Goal: Navigation & Orientation: Go to known website

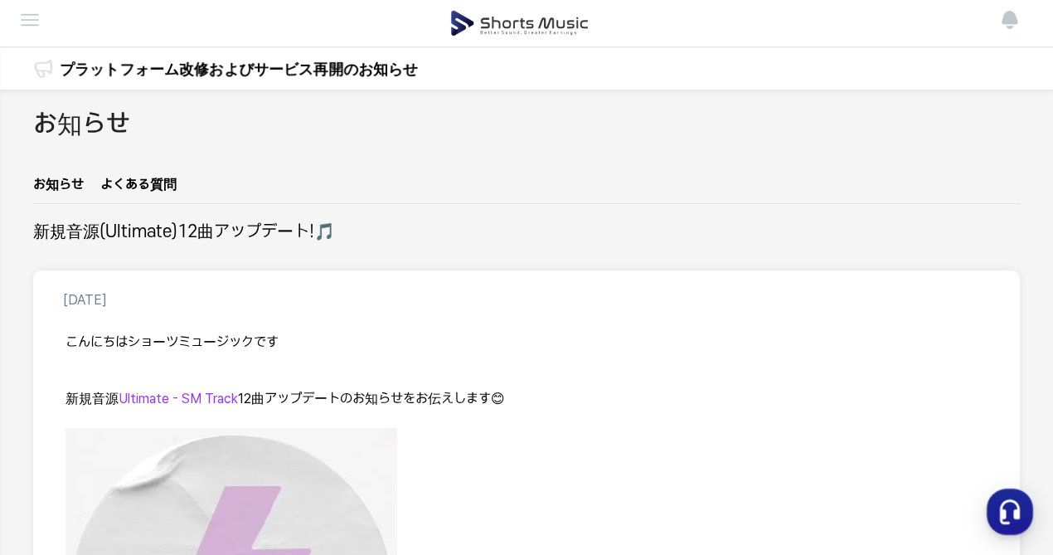
click at [0, 0] on img at bounding box center [0, 0] width 0 height 0
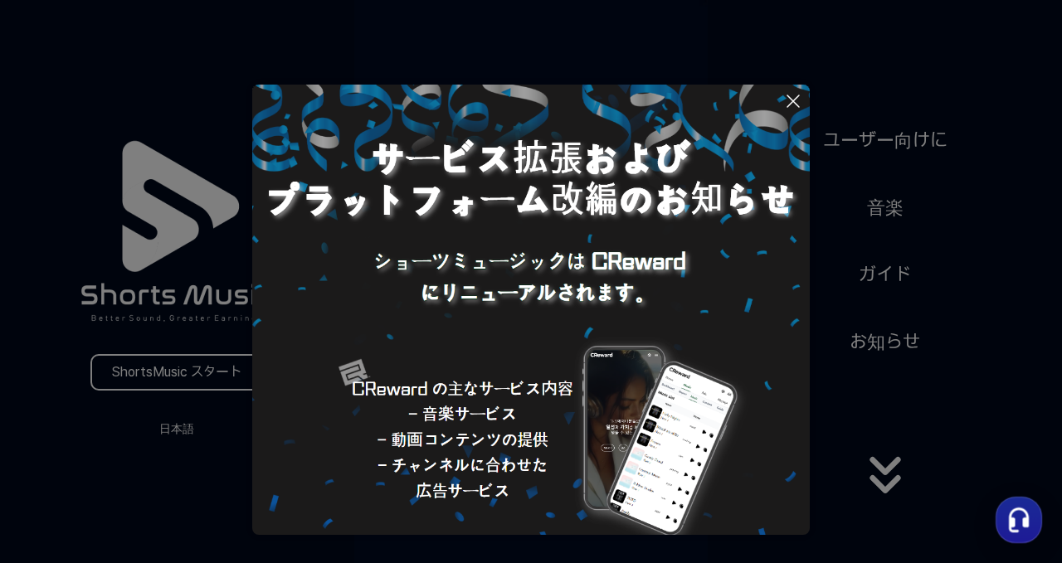
click at [813, 101] on button at bounding box center [531, 281] width 1062 height 563
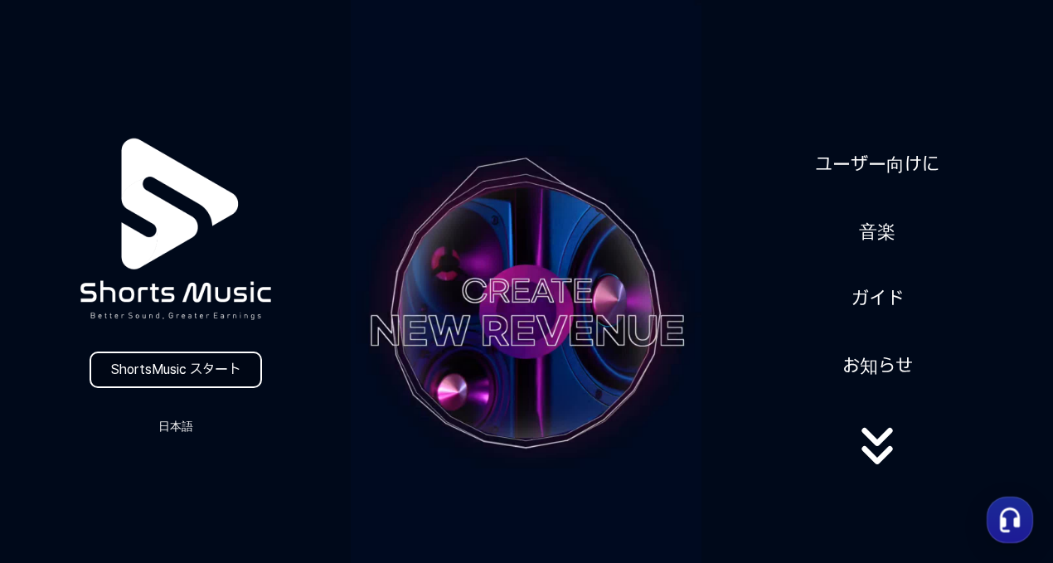
click at [193, 368] on link "ShortsMusic スタート" at bounding box center [176, 370] width 172 height 36
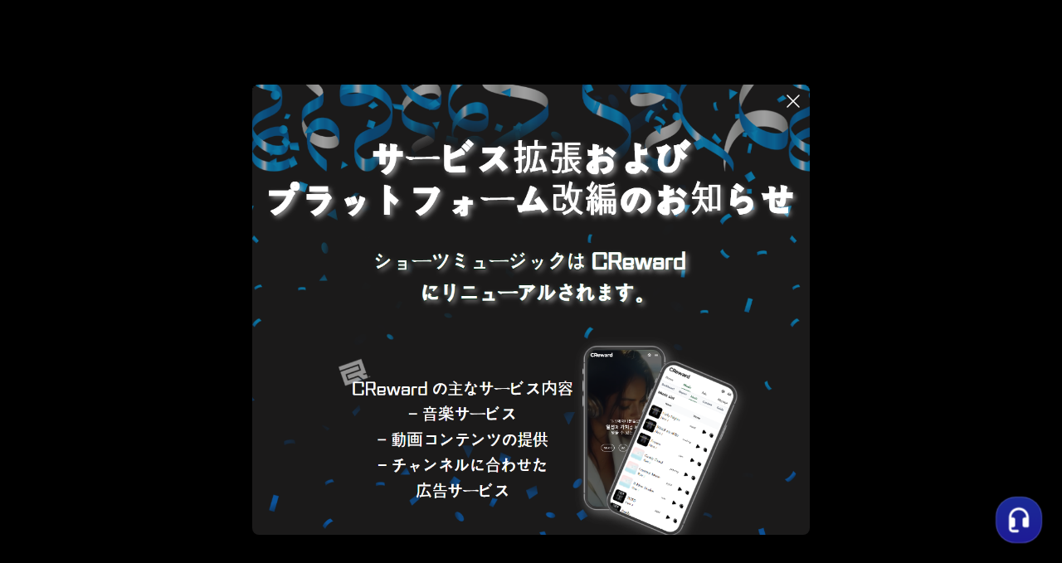
click at [782, 105] on img at bounding box center [530, 363] width 557 height 557
click at [794, 102] on icon at bounding box center [793, 101] width 12 height 12
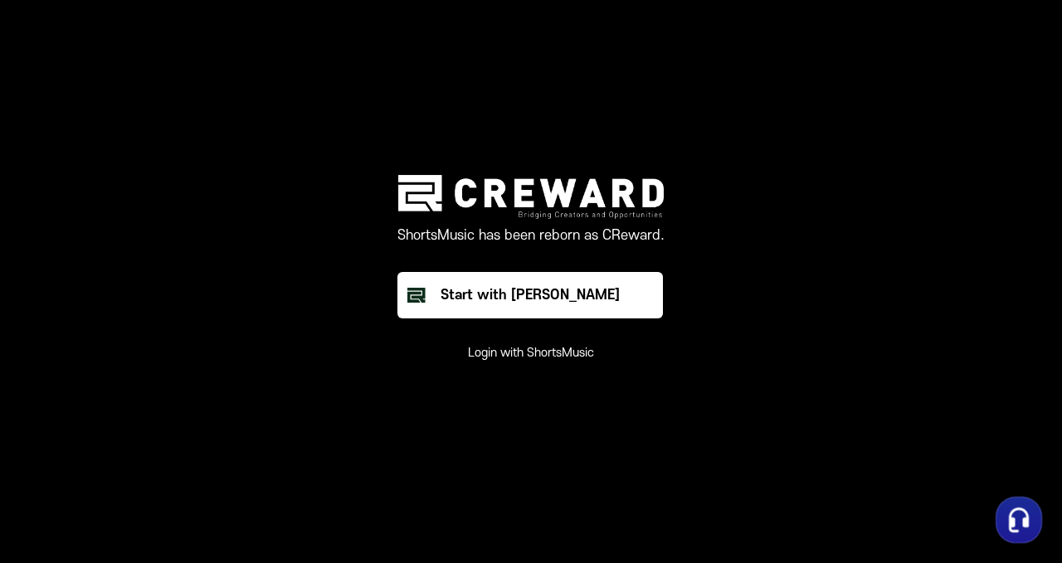
click at [751, 236] on div "ShortsMusic has been reborn as CReward. Start with Creward Login with ShortsMus…" at bounding box center [531, 268] width 498 height 187
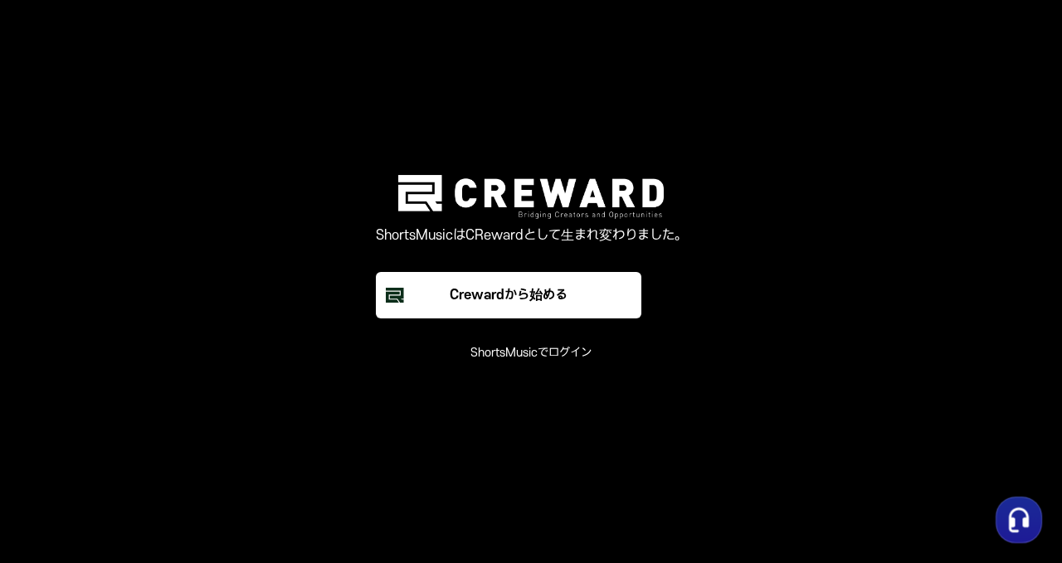
click at [777, 84] on main "ShortsMusicはCRewardとして生まれ変わりました。 Crewardから始める ShortsMusicでログイン" at bounding box center [531, 281] width 1062 height 563
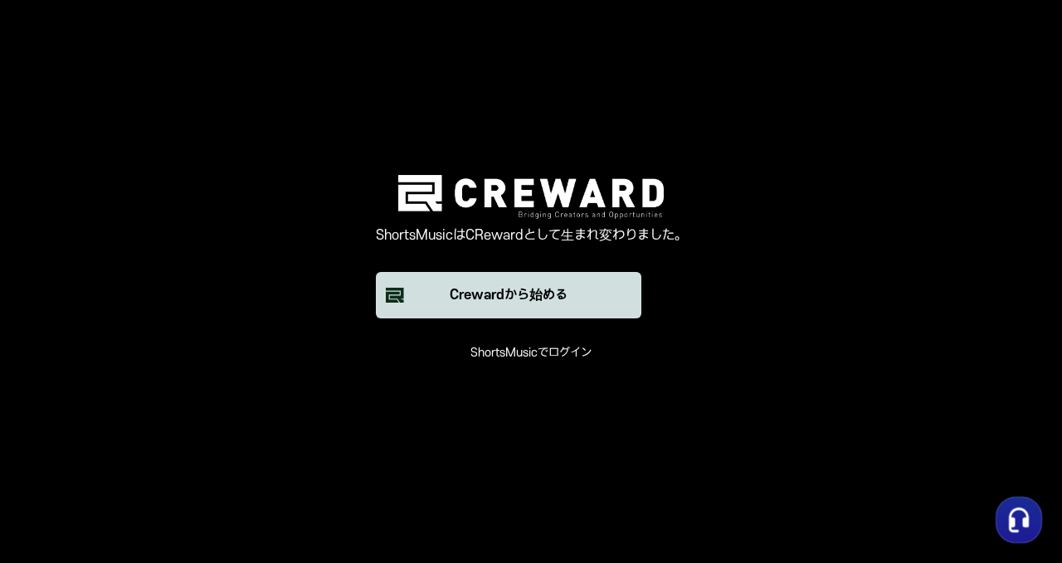
click at [560, 289] on font "Crewardから始める" at bounding box center [508, 295] width 118 height 15
